Goal: Task Accomplishment & Management: Manage account settings

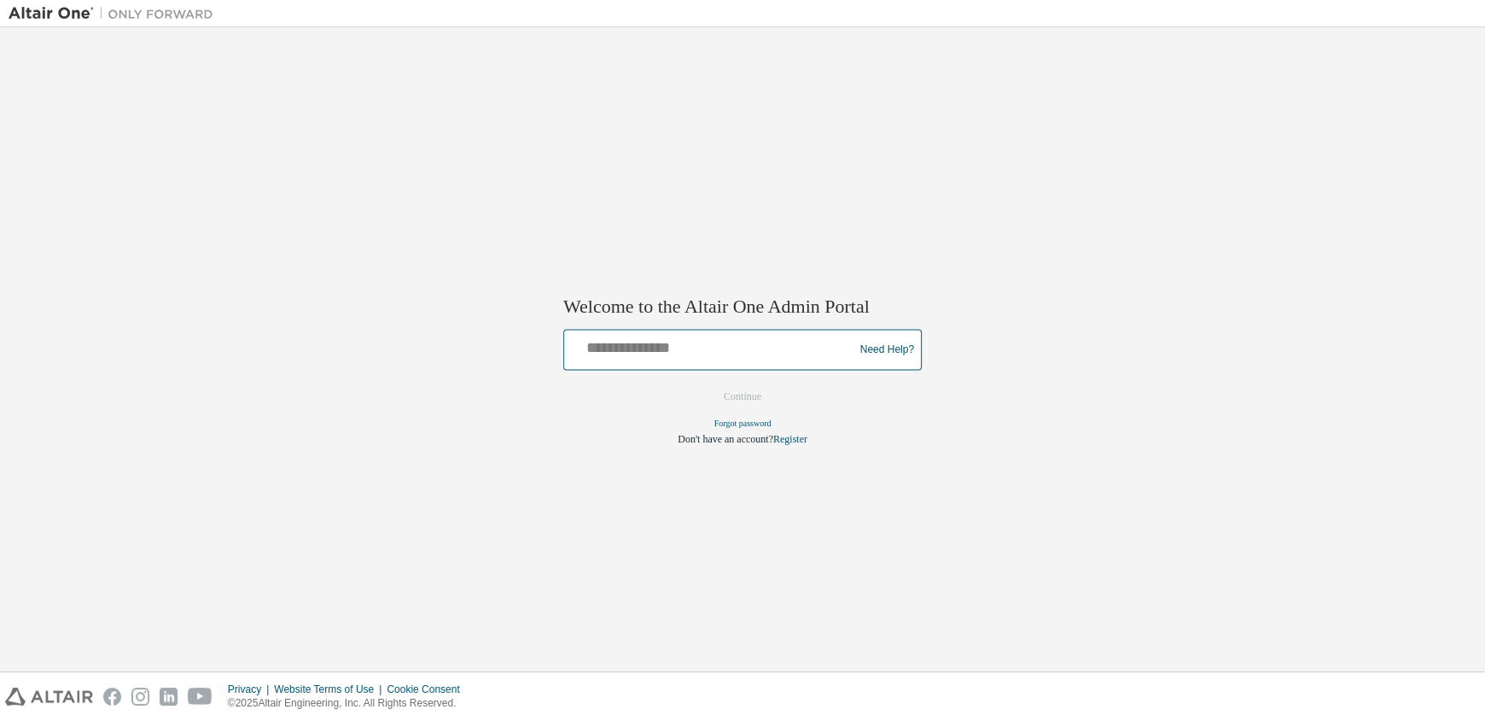
click at [748, 352] on input "text" at bounding box center [711, 346] width 281 height 25
click at [670, 341] on input "text" at bounding box center [711, 346] width 281 height 25
type input "**********"
click at [742, 401] on button "Continue" at bounding box center [742, 397] width 73 height 26
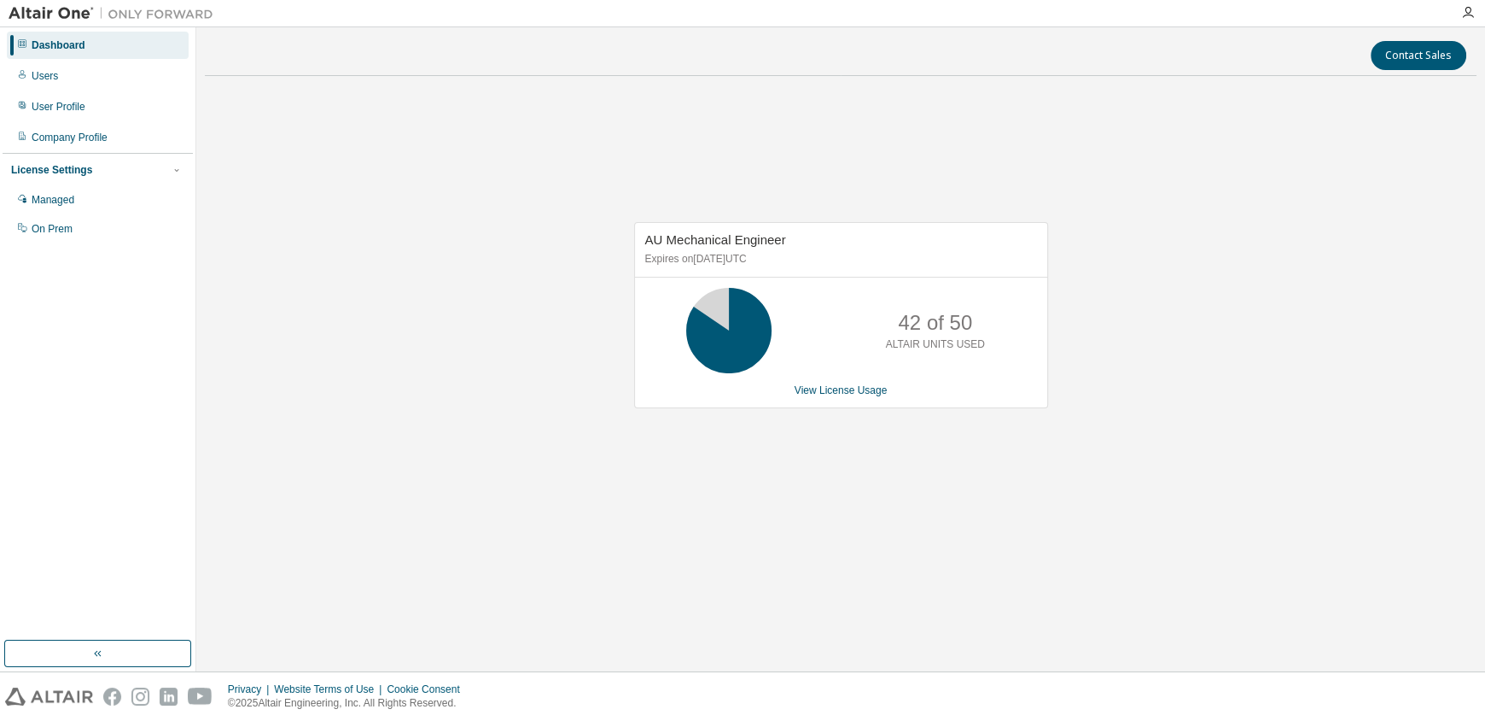
click at [1400, 138] on div "AU Mechanical Engineer Expires on November 1, 2025 UTC 42 of 50 ALTAIR UNITS US…" at bounding box center [841, 324] width 1272 height 469
click at [1073, 675] on div "Privacy Website Terms of Use Cookie Consent © 2025 Altair Engineering, Inc. All…" at bounding box center [742, 696] width 1485 height 49
click at [1338, 266] on div "AU Mechanical Engineer Expires on November 1, 2025 UTC 42 of 50 ALTAIR UNITS US…" at bounding box center [841, 324] width 1272 height 469
